Goal: Task Accomplishment & Management: Complete application form

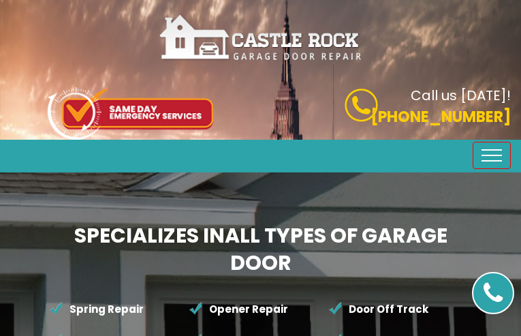
type input "cIKPZFGqSv"
type input "5894001939"
type input "[EMAIL_ADDRESS][DOMAIN_NAME]"
type input "qKQuJHBkrSrGJVu"
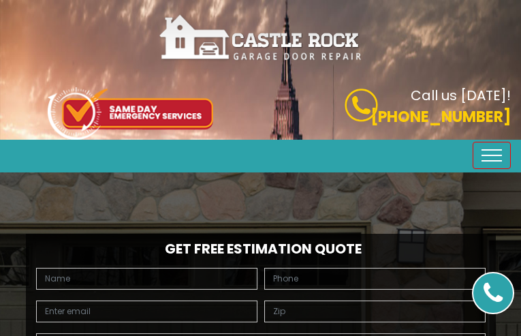
type input "NpwopqTHJUBwG"
type input "2453706622"
type input "[EMAIL_ADDRESS][DOMAIN_NAME]"
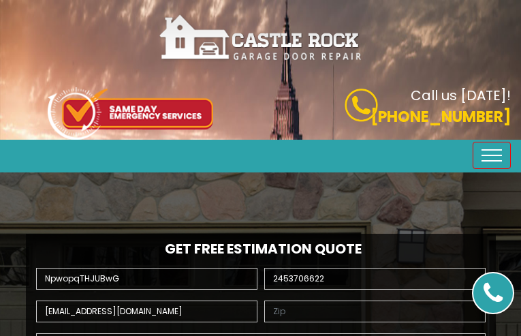
type input "yTZrjrAabDBJ"
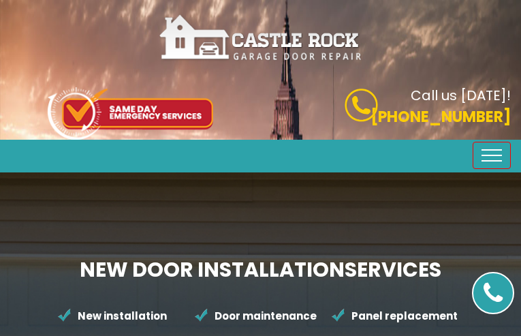
type input "byQmMzXRUA"
type input "8899632204"
type input "[EMAIL_ADDRESS][DOMAIN_NAME]"
type input "qIZWZqOHhe"
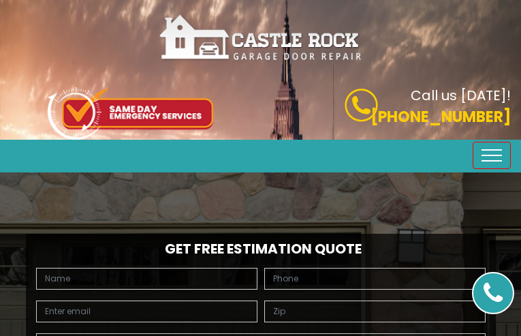
type input "bajkeKcqrhvz"
type input "5275471208"
type input "[EMAIL_ADDRESS][DOMAIN_NAME]"
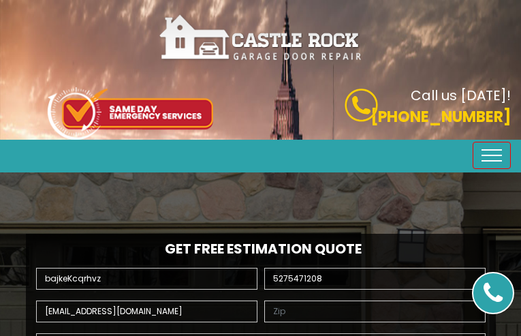
type input "sCAmOyURZLaK"
